Goal: Task Accomplishment & Management: Complete application form

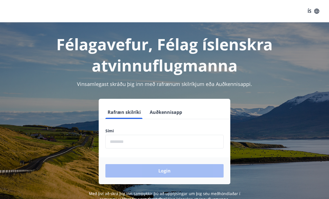
click at [209, 143] on input "phone" at bounding box center [164, 142] width 118 height 14
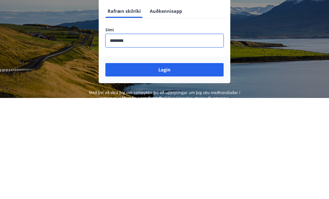
type input "********"
click at [211, 164] on button "Login" at bounding box center [164, 170] width 118 height 13
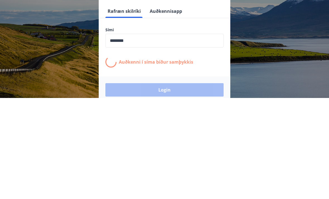
scroll to position [87, 0]
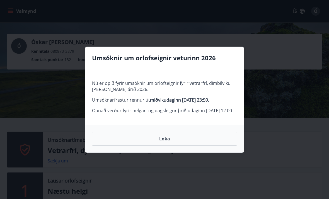
click at [229, 143] on button "Loka" at bounding box center [164, 138] width 145 height 14
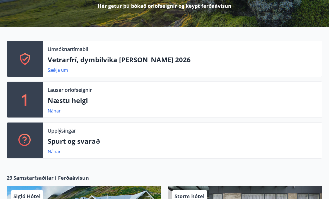
scroll to position [92, 0]
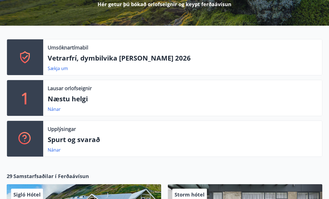
click at [65, 57] on p "Vetrarfrí, dymbilvika [PERSON_NAME] 2026" at bounding box center [183, 57] width 270 height 9
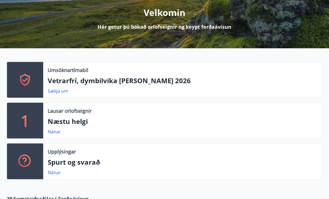
scroll to position [70, 0]
click at [53, 91] on link "Sækja um" at bounding box center [58, 91] width 20 height 6
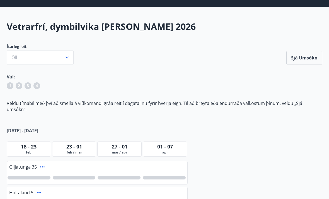
scroll to position [16, 0]
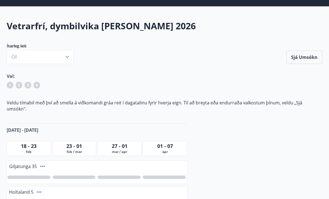
click at [67, 57] on icon "button" at bounding box center [67, 57] width 6 height 6
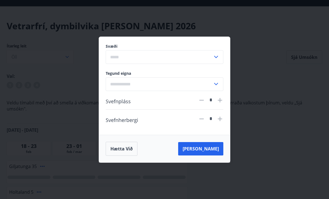
click at [281, 136] on div "Svæði ​ Tegund eigna ​ Svefnpláss * Svefnherbergi * Hætta við [PERSON_NAME]" at bounding box center [164, 99] width 329 height 199
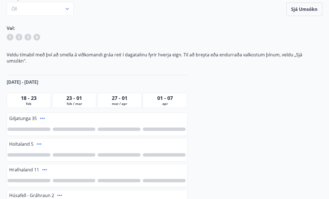
scroll to position [0, 0]
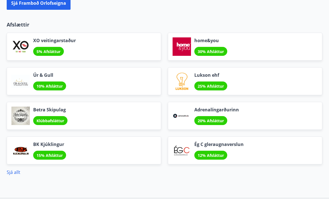
scroll to position [670, 0]
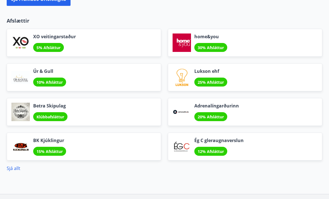
click at [243, 44] on div "home&you 30% Afsláttur" at bounding box center [245, 43] width 154 height 28
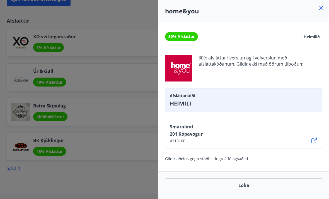
click at [133, 180] on div at bounding box center [164, 99] width 329 height 199
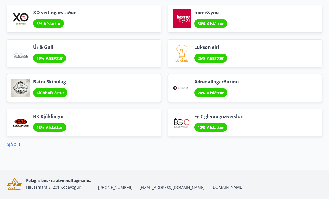
scroll to position [694, 0]
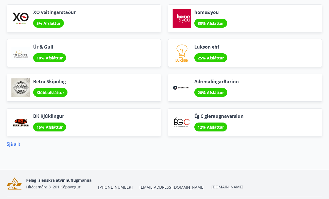
click at [16, 146] on link "Sjá allt" at bounding box center [14, 144] width 14 height 6
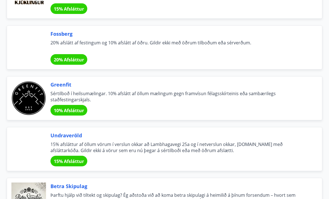
scroll to position [1042, 0]
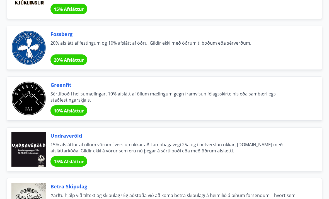
click at [32, 94] on div at bounding box center [28, 98] width 35 height 35
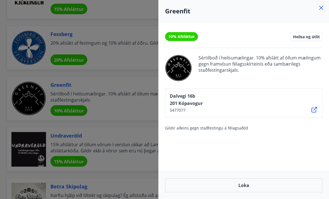
click at [7, 76] on div at bounding box center [164, 99] width 329 height 199
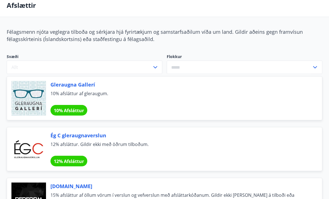
scroll to position [0, 0]
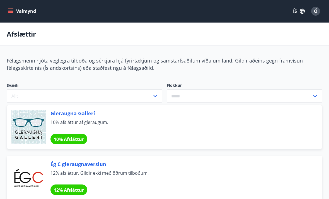
click at [13, 11] on button "Valmynd" at bounding box center [22, 11] width 31 height 10
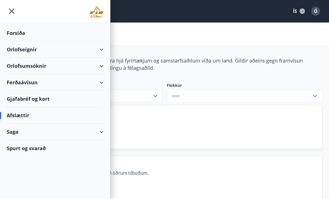
click at [22, 84] on div "Ferðaávísun" at bounding box center [55, 82] width 97 height 16
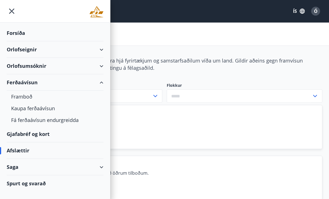
click at [21, 96] on div "Framboð" at bounding box center [55, 97] width 88 height 12
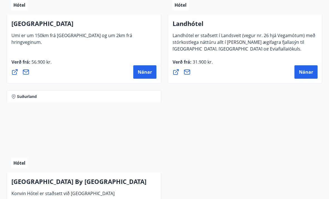
scroll to position [2317, 0]
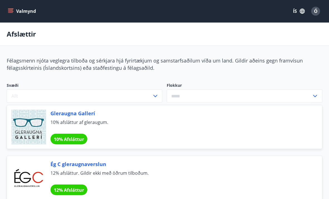
click at [14, 11] on button "Valmynd" at bounding box center [22, 11] width 31 height 10
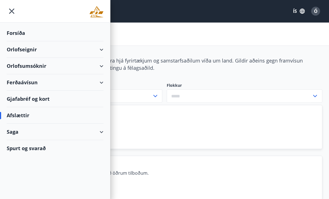
click at [13, 11] on icon "menu" at bounding box center [12, 11] width 10 height 10
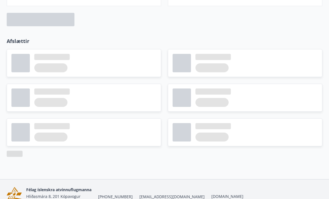
scroll to position [706, 0]
